Goal: Find specific page/section: Find specific page/section

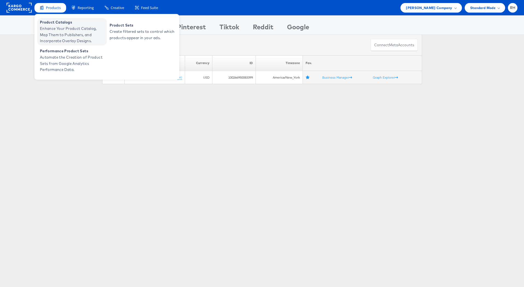
click at [56, 24] on span "Product Catalogs" at bounding box center [73, 22] width 66 height 6
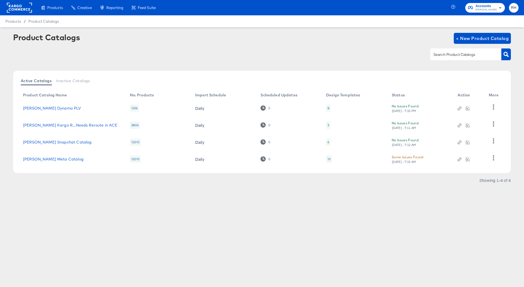
click at [326, 158] on div "13" at bounding box center [329, 158] width 6 height 7
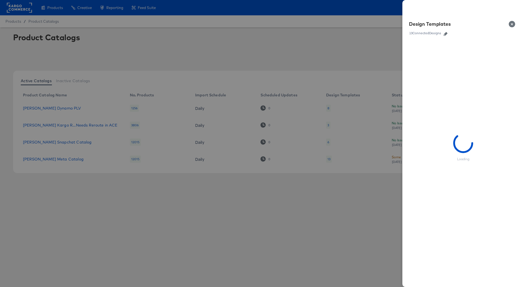
click at [447, 33] on icon "button" at bounding box center [446, 34] width 4 height 4
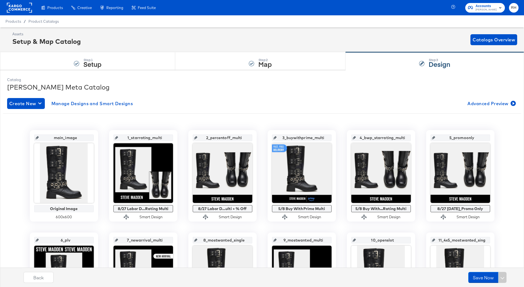
click at [29, 5] on rect at bounding box center [19, 8] width 25 height 10
